Goal: Entertainment & Leisure: Consume media (video, audio)

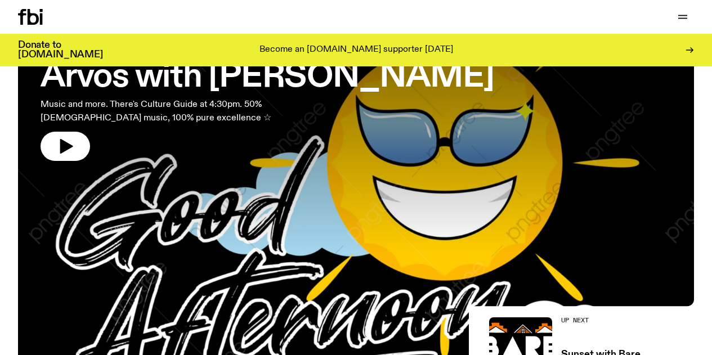
scroll to position [43, 0]
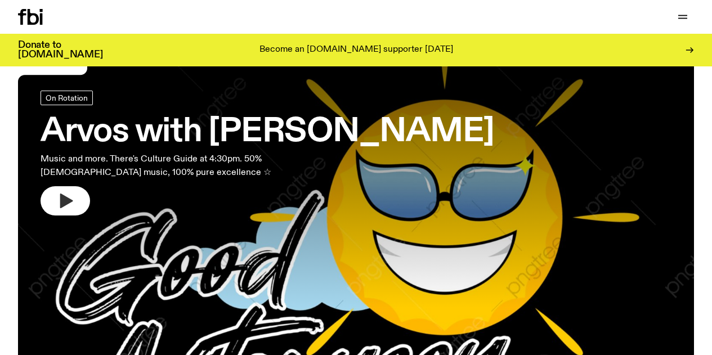
click at [73, 198] on icon "button" at bounding box center [65, 201] width 18 height 18
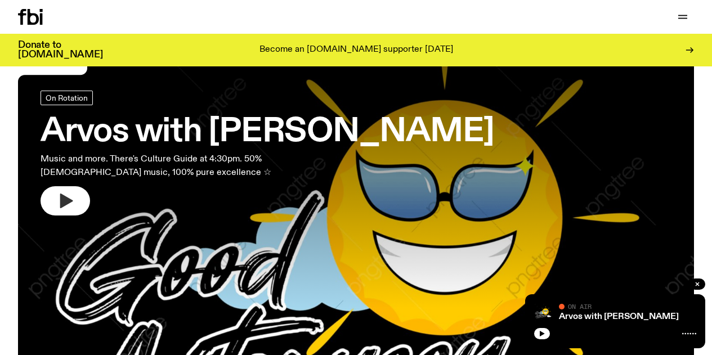
click at [68, 204] on icon "button" at bounding box center [65, 201] width 18 height 18
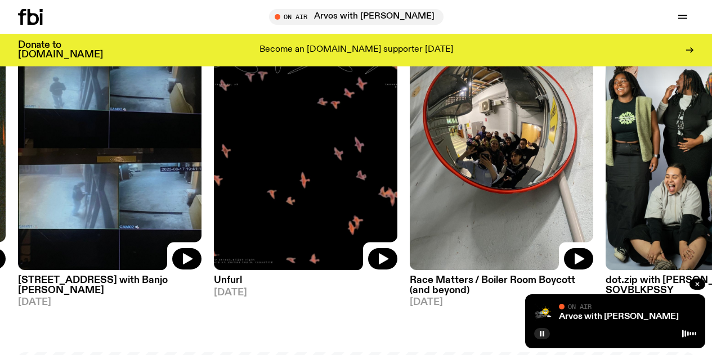
scroll to position [529, 0]
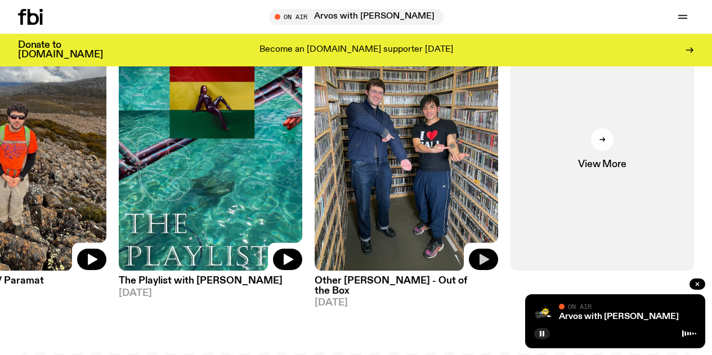
click at [483, 270] on button "button" at bounding box center [483, 259] width 29 height 21
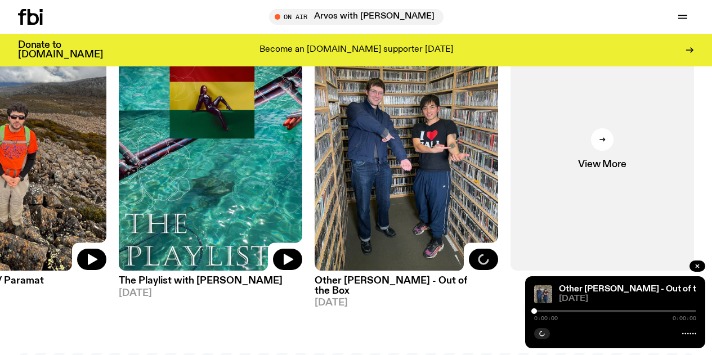
click at [548, 311] on div at bounding box center [615, 311] width 162 height 2
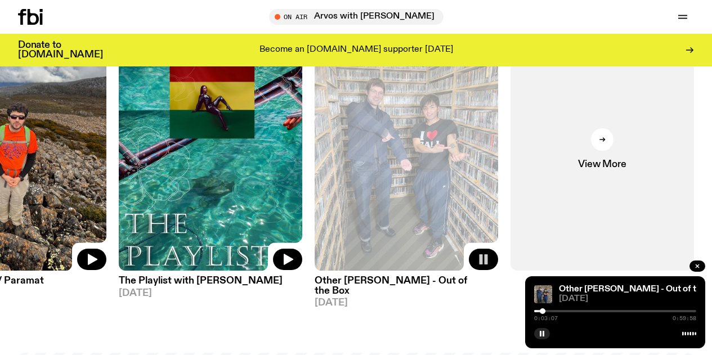
drag, startPoint x: 535, startPoint y: 309, endPoint x: 547, endPoint y: 310, distance: 11.9
click at [546, 310] on div at bounding box center [543, 312] width 6 height 6
click at [587, 169] on span "View More" at bounding box center [602, 165] width 48 height 10
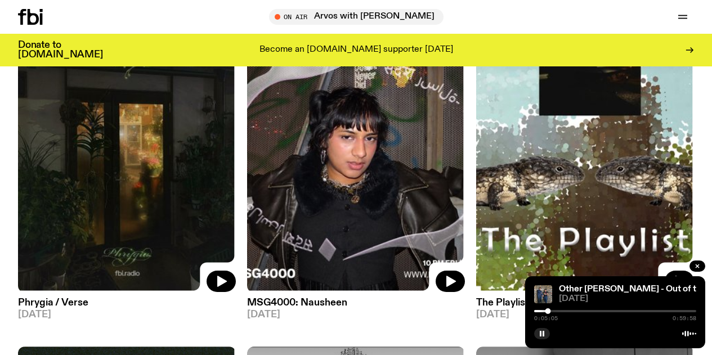
scroll to position [2352, 0]
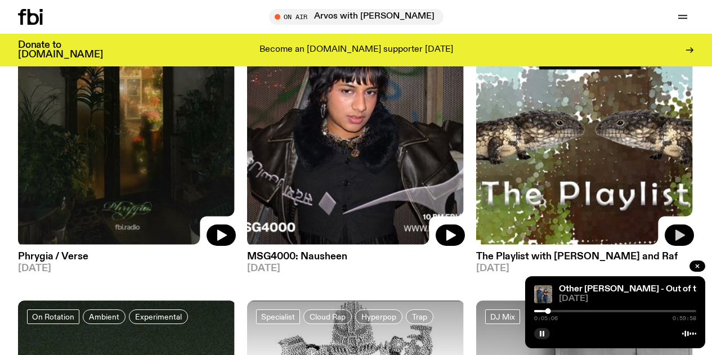
click at [682, 229] on icon "button" at bounding box center [680, 236] width 14 height 14
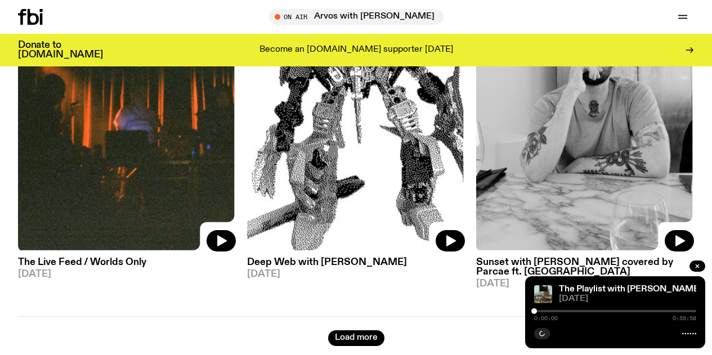
scroll to position [2703, 0]
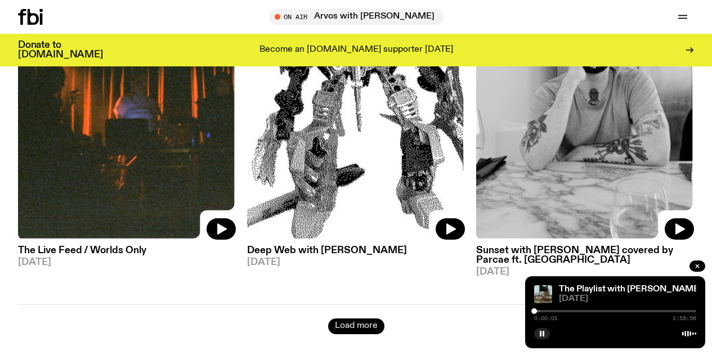
click at [346, 319] on button "Load more" at bounding box center [356, 327] width 56 height 16
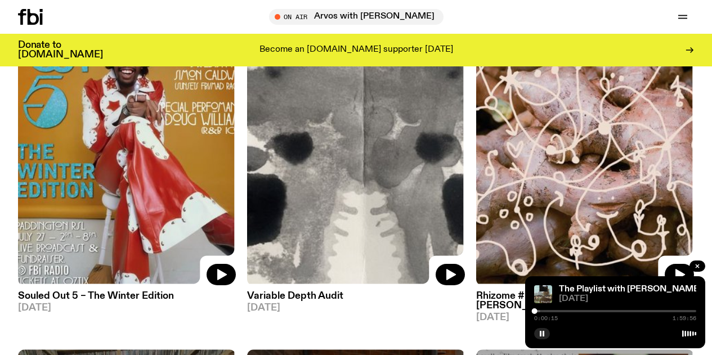
scroll to position [3721, 0]
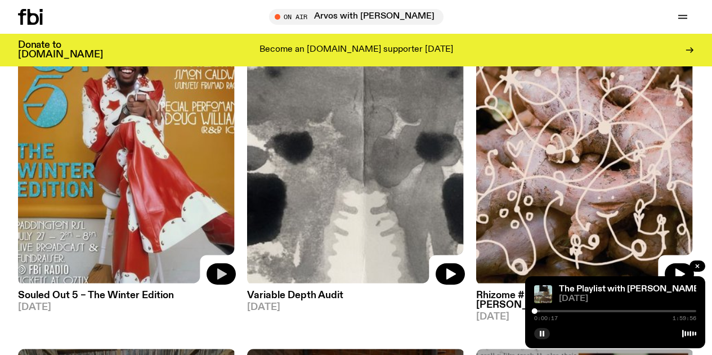
click at [217, 269] on icon "button" at bounding box center [222, 274] width 10 height 11
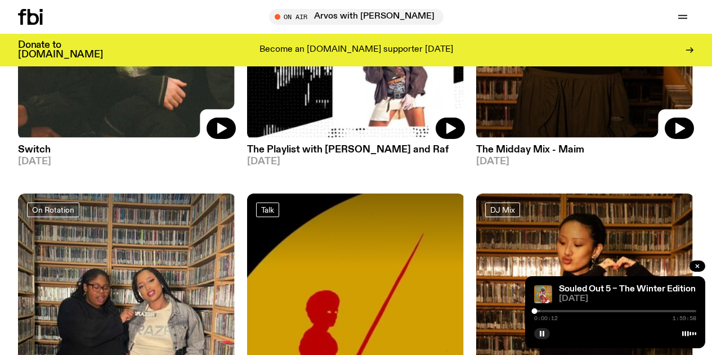
scroll to position [4703, 0]
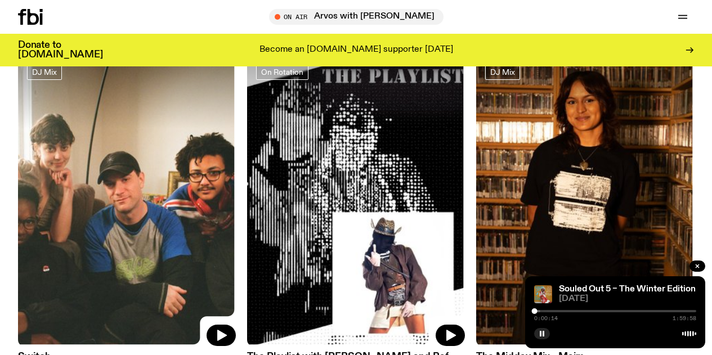
click at [448, 14] on div "On Air Arvos with Lindsay Tune in live Support Us" at bounding box center [571, 17] width 247 height 16
click at [541, 337] on icon "button" at bounding box center [542, 333] width 7 height 7
click at [542, 335] on rect "button" at bounding box center [541, 334] width 2 height 6
click at [698, 264] on icon "button" at bounding box center [697, 266] width 7 height 7
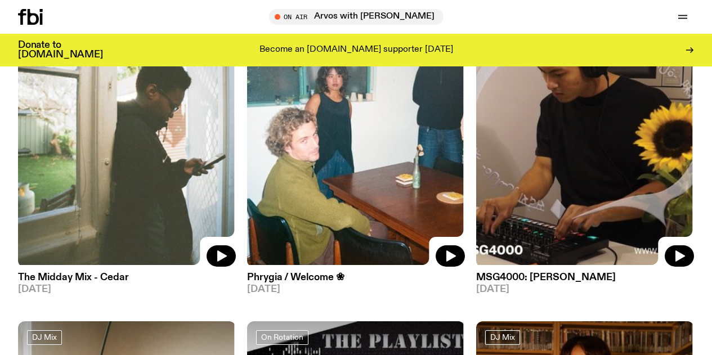
scroll to position [4434, 0]
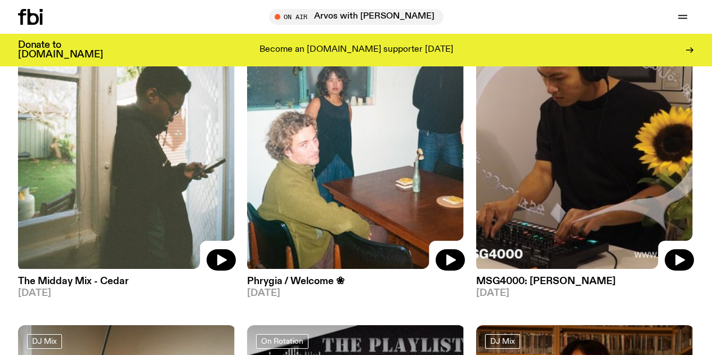
click at [0, 0] on div "Tune in live" at bounding box center [0, 0] width 0 height 0
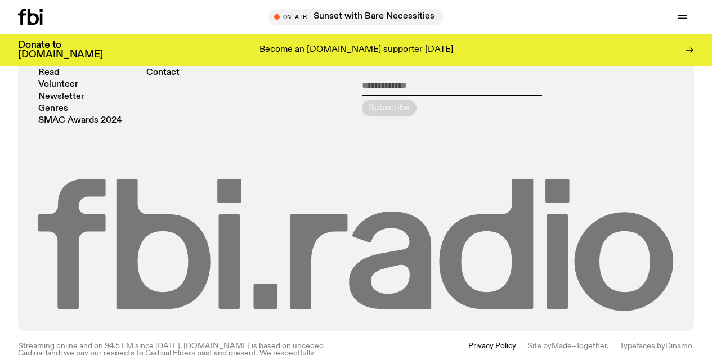
scroll to position [3086, 0]
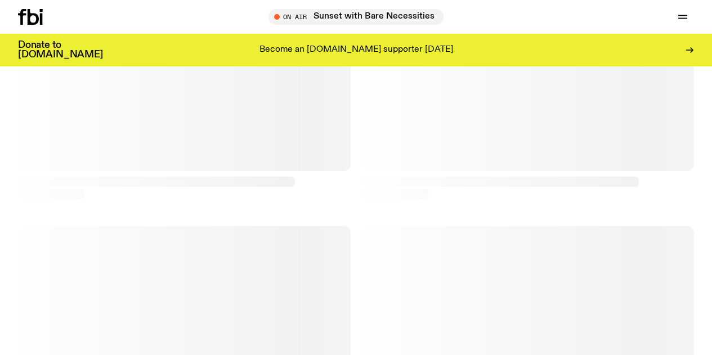
scroll to position [3086, 0]
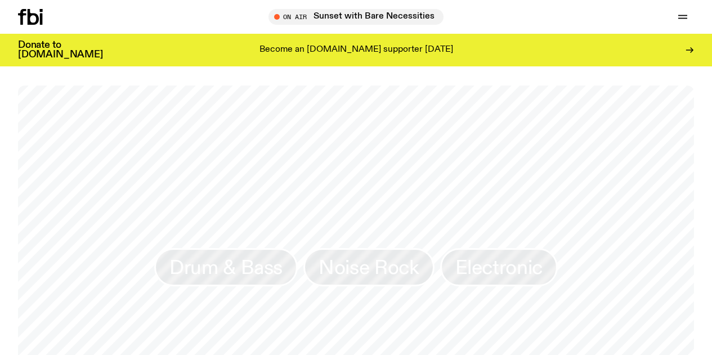
scroll to position [786, 0]
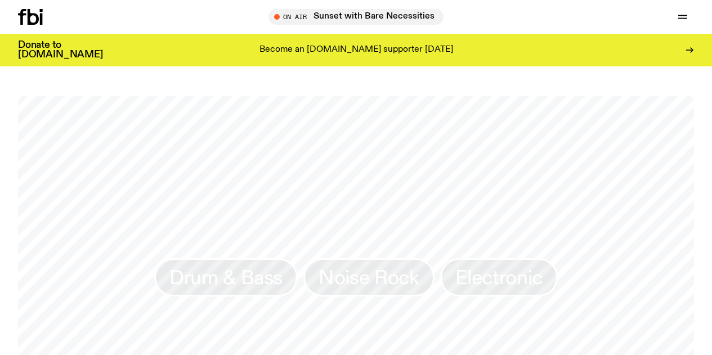
click at [0, 0] on div "Tune in live" at bounding box center [0, 0] width 0 height 0
